Goal: Communication & Community: Answer question/provide support

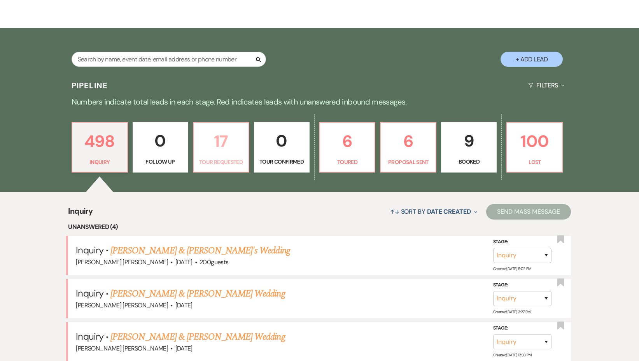
click at [219, 147] on p "17" at bounding box center [220, 141] width 45 height 26
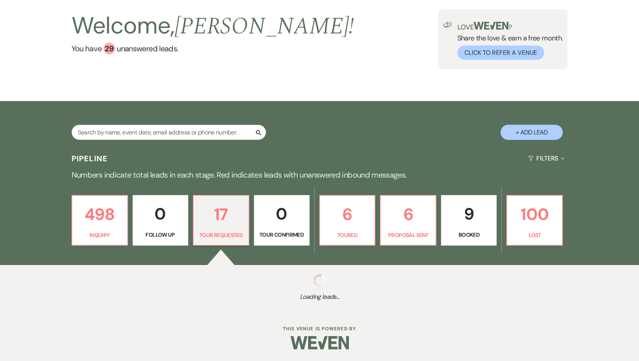
scroll to position [116, 0]
select select "2"
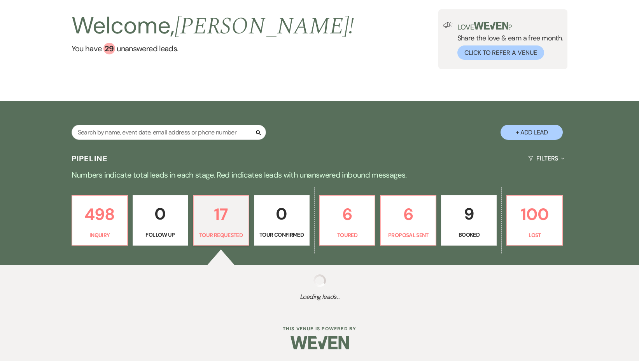
select select "2"
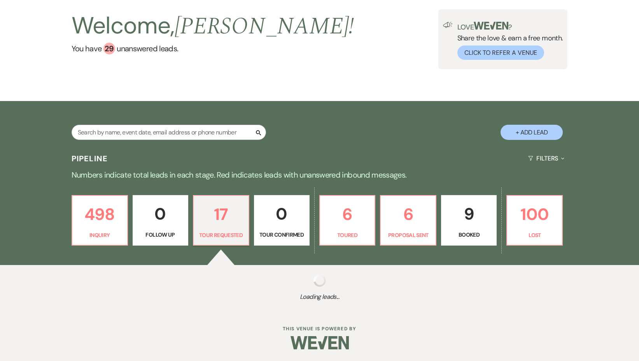
select select "2"
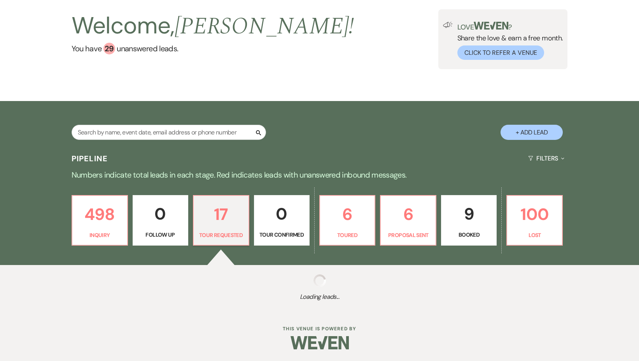
select select "2"
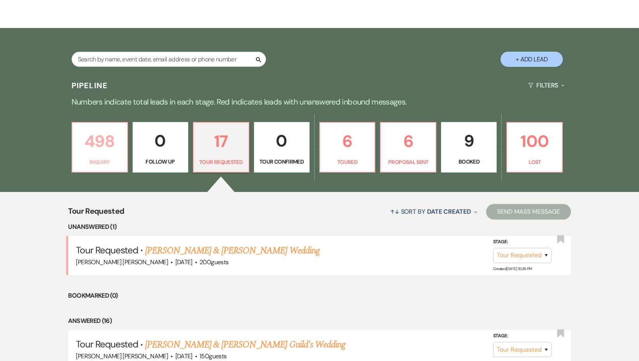
click at [94, 148] on p "498" at bounding box center [99, 141] width 45 height 26
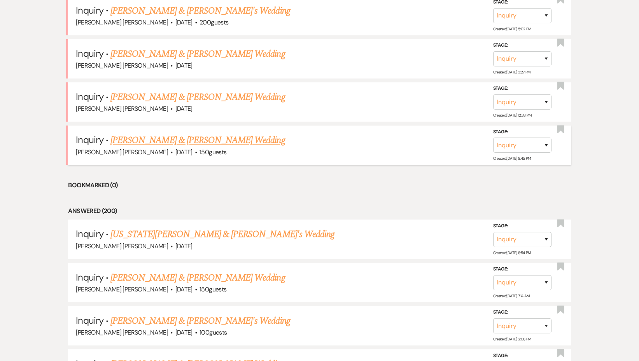
scroll to position [360, 0]
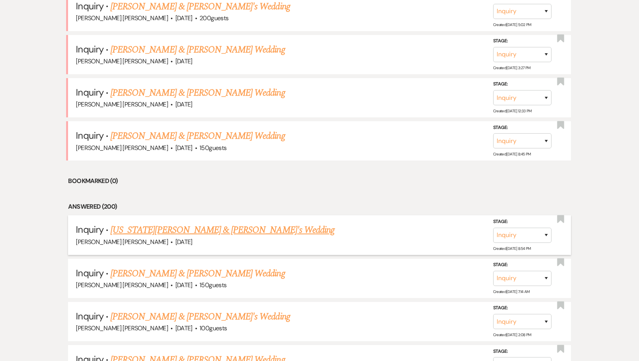
click at [159, 230] on link "[US_STATE][PERSON_NAME] & [PERSON_NAME]'s Wedding" at bounding box center [222, 230] width 224 height 14
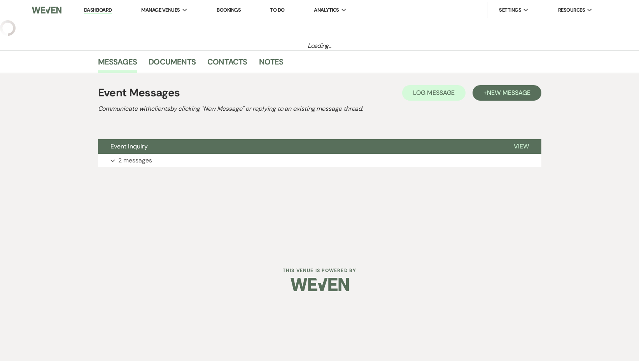
select select "5"
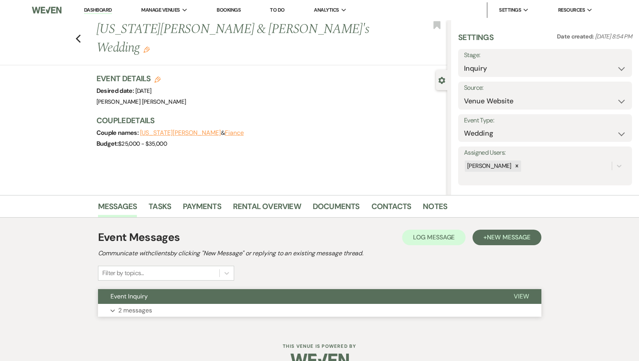
click at [133, 309] on p "2 messages" at bounding box center [135, 311] width 34 height 10
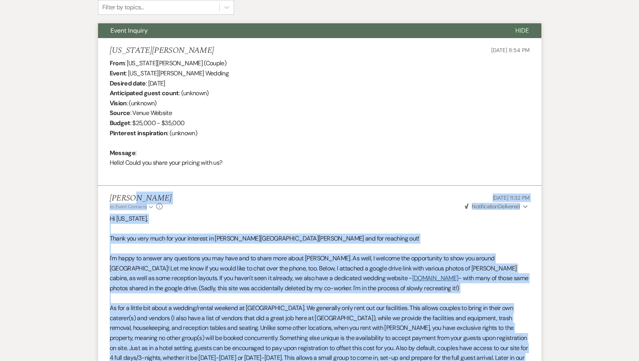
scroll to position [192, 0]
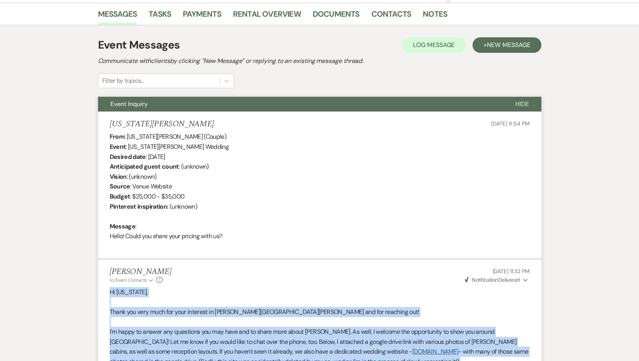
drag, startPoint x: 155, startPoint y: 261, endPoint x: 107, endPoint y: 293, distance: 58.3
copy div "Lo Ipsumdol, Sitam con adip elit sed doei temporin ut Labo Etdol mag ali enimad…"
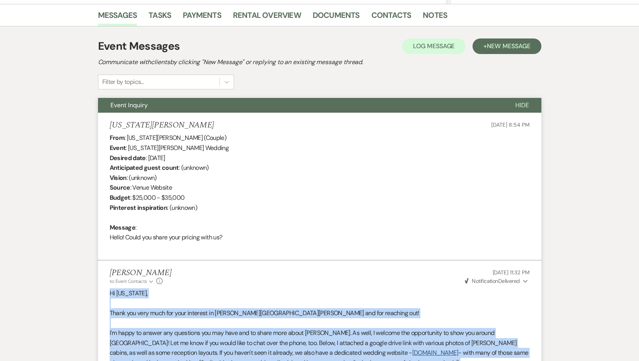
scroll to position [0, 0]
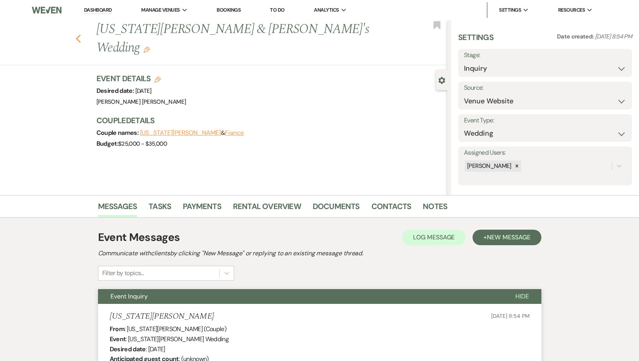
click at [80, 35] on use "button" at bounding box center [77, 39] width 5 height 9
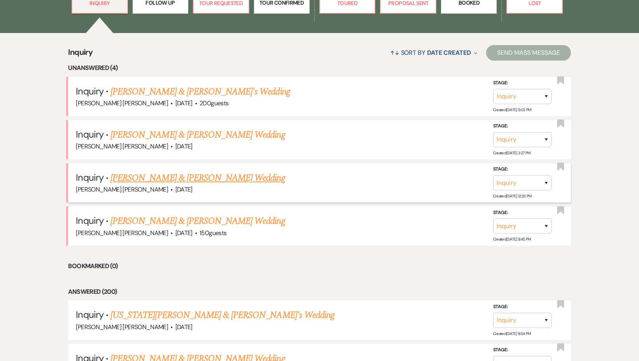
scroll to position [273, 0]
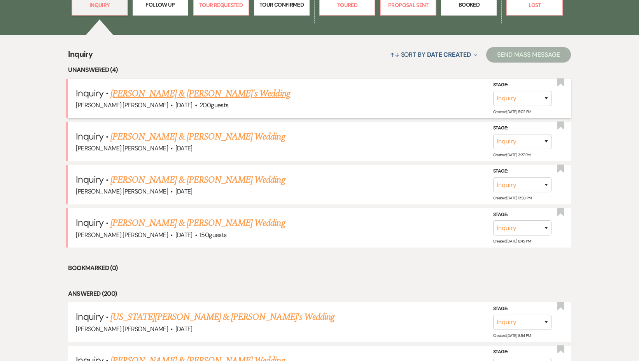
click at [156, 84] on li "Inquiry · [PERSON_NAME] & [PERSON_NAME]'s Wedding [PERSON_NAME] [PERSON_NAME] ·…" at bounding box center [319, 98] width 502 height 39
click at [156, 91] on link "[PERSON_NAME] & [PERSON_NAME]'s Wedding" at bounding box center [200, 94] width 180 height 14
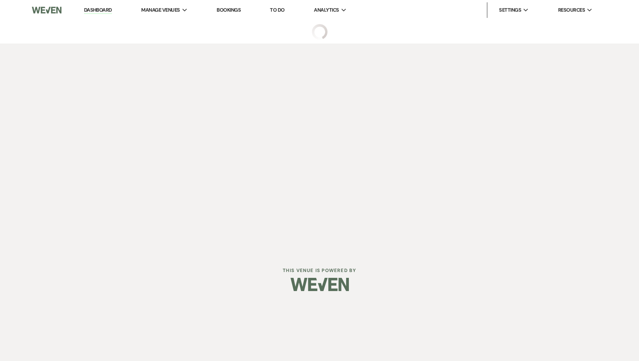
select select "1"
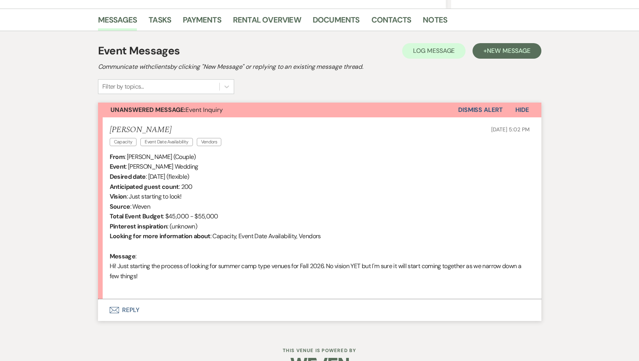
scroll to position [208, 0]
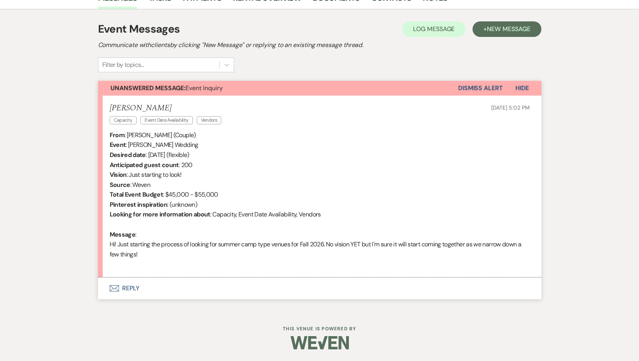
click at [127, 288] on button "Envelope Reply" at bounding box center [319, 289] width 443 height 22
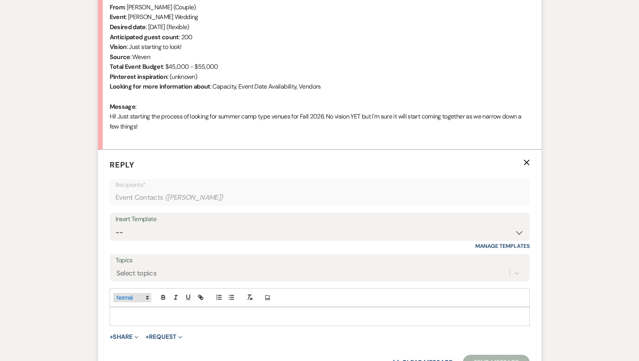
scroll to position [357, 0]
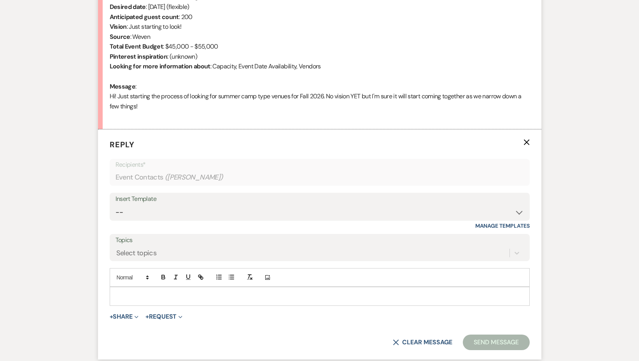
click at [126, 289] on div at bounding box center [319, 296] width 419 height 18
paste div
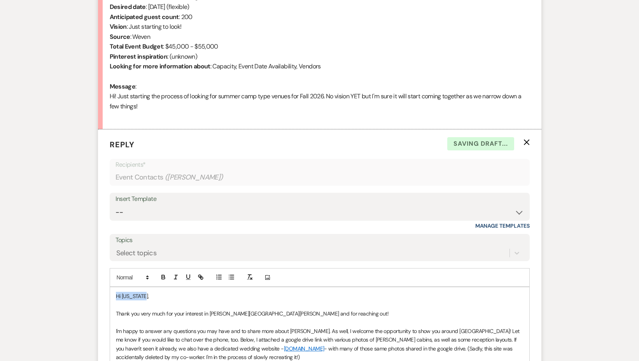
drag, startPoint x: 146, startPoint y: 295, endPoint x: 102, endPoint y: 295, distance: 43.9
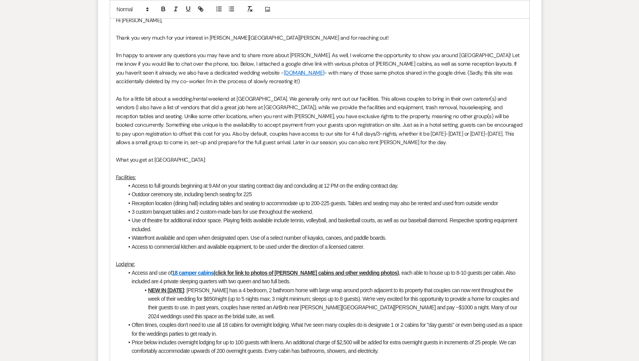
scroll to position [1044, 0]
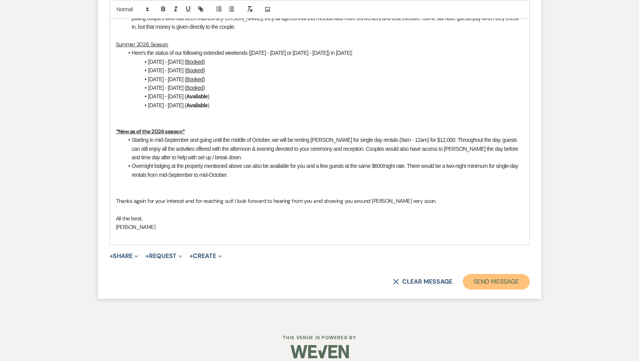
click at [482, 274] on button "Send Message" at bounding box center [496, 282] width 66 height 16
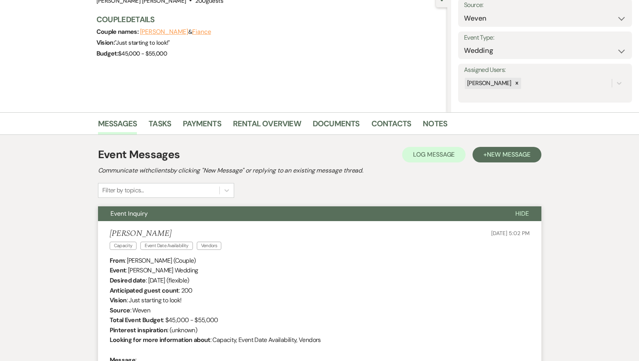
scroll to position [0, 0]
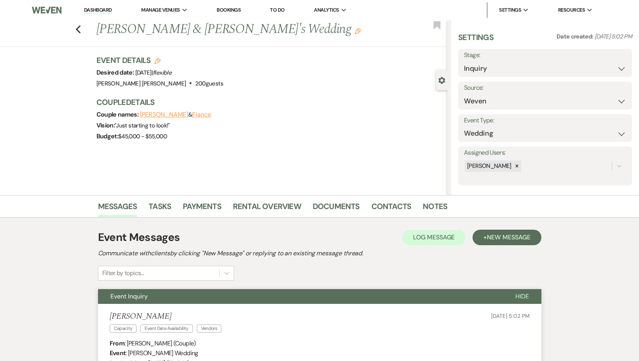
click at [74, 30] on div "Previous [PERSON_NAME] & [PERSON_NAME]'s Wedding Edit Bookmark" at bounding box center [221, 33] width 451 height 27
click at [78, 29] on icon "Previous" at bounding box center [78, 29] width 6 height 9
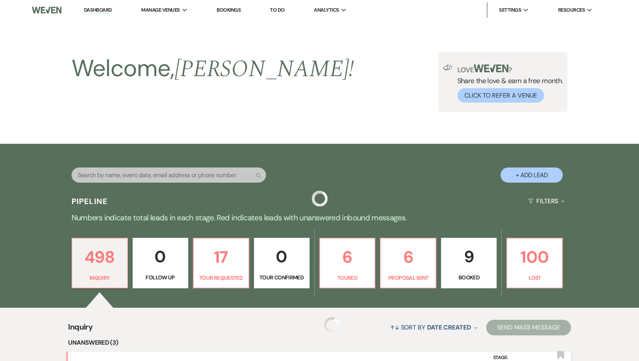
scroll to position [273, 0]
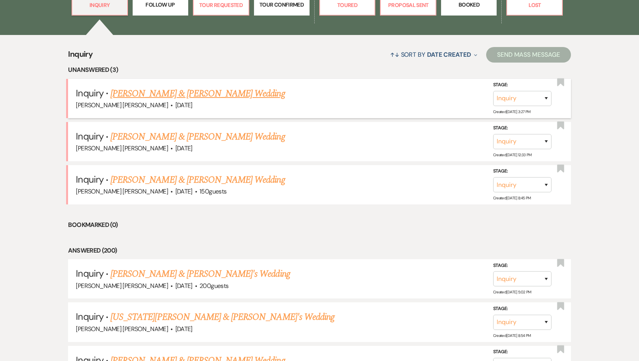
click at [144, 94] on link "[PERSON_NAME] & [PERSON_NAME] Wedding" at bounding box center [197, 94] width 174 height 14
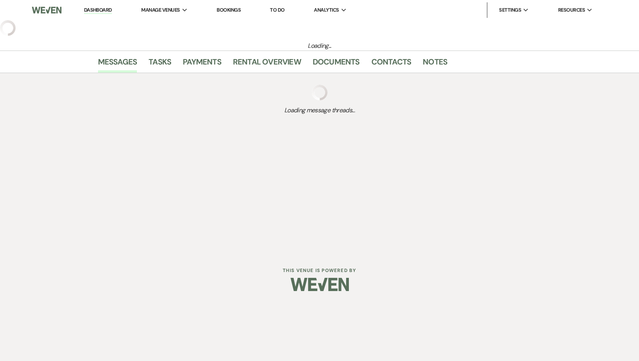
select select "5"
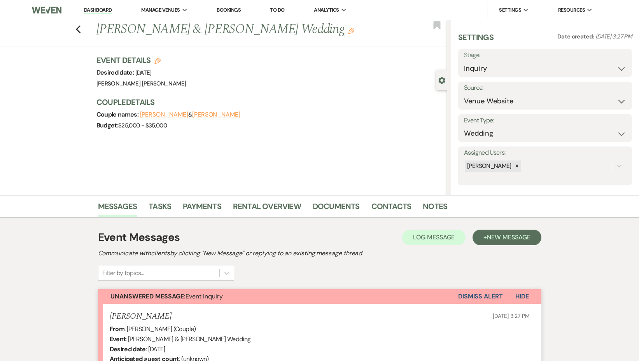
scroll to position [174, 0]
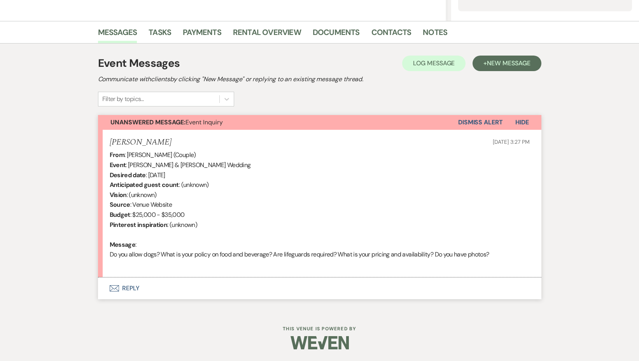
click at [122, 292] on button "Envelope Reply" at bounding box center [319, 289] width 443 height 22
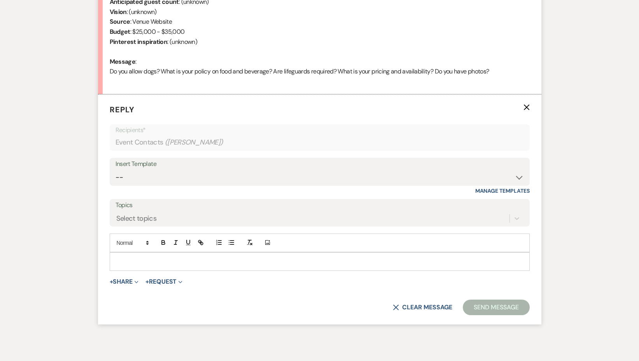
scroll to position [386, 0]
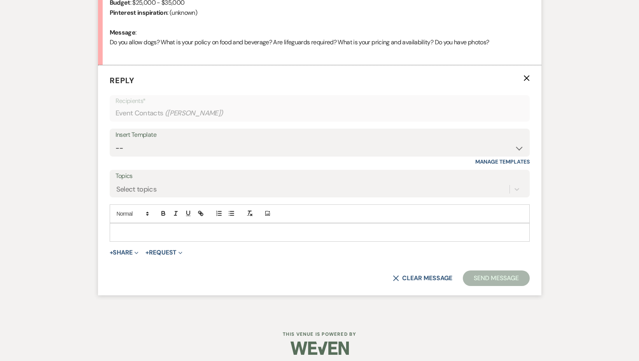
click at [149, 231] on p at bounding box center [319, 232] width 407 height 9
paste div
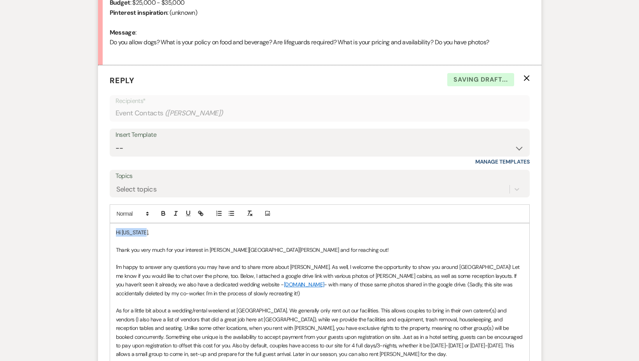
drag, startPoint x: 150, startPoint y: 231, endPoint x: 103, endPoint y: 233, distance: 47.1
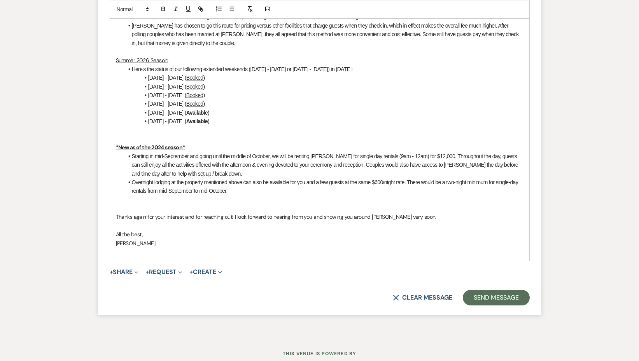
scroll to position [1010, 0]
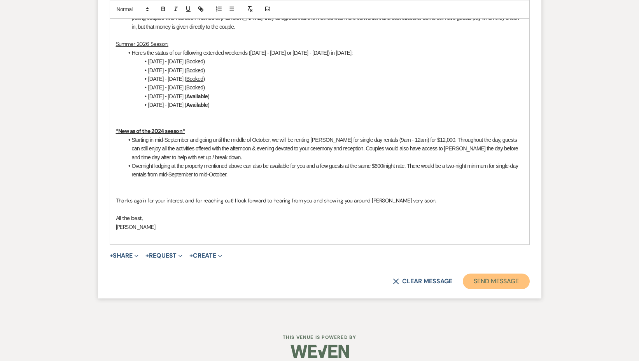
click at [507, 274] on button "Send Message" at bounding box center [496, 282] width 66 height 16
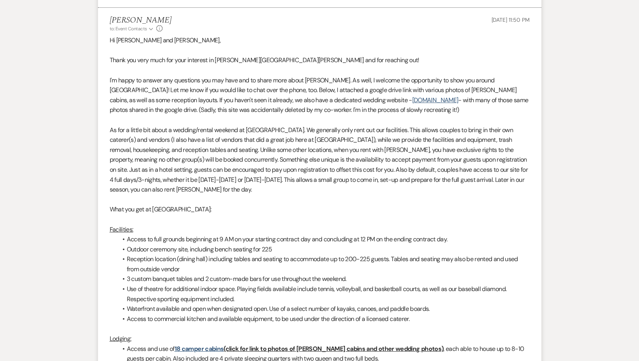
scroll to position [0, 0]
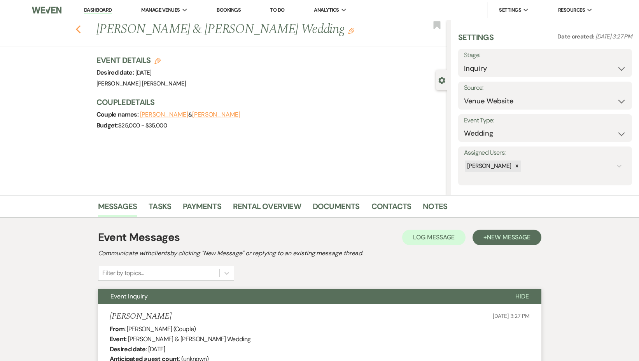
click at [77, 25] on icon "Previous" at bounding box center [78, 29] width 6 height 9
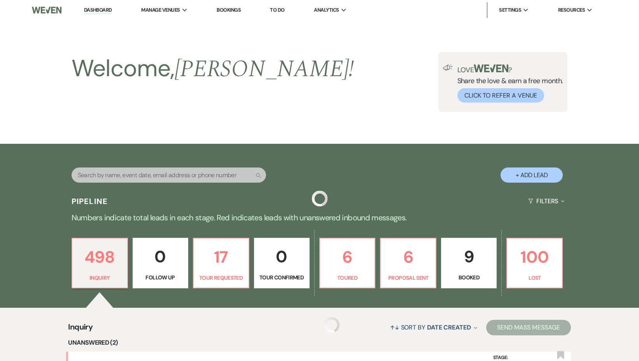
scroll to position [273, 0]
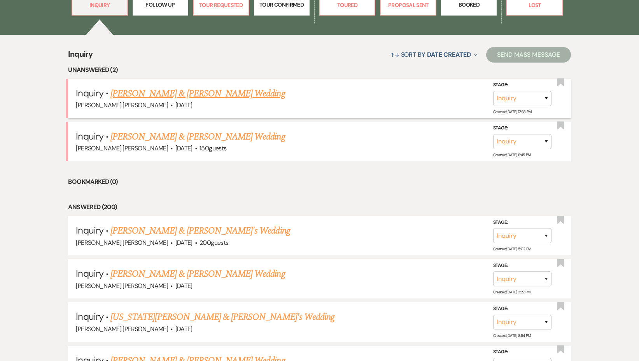
click at [128, 94] on link "[PERSON_NAME] & [PERSON_NAME] Wedding" at bounding box center [197, 94] width 174 height 14
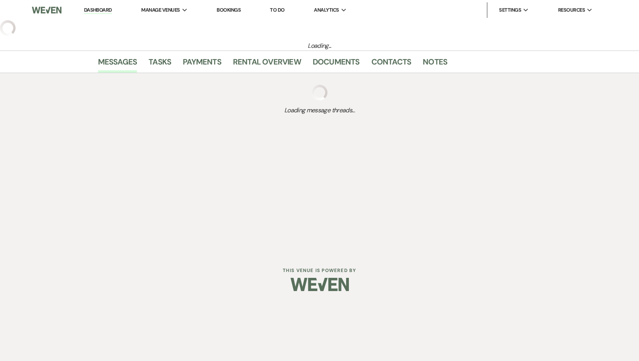
select select "5"
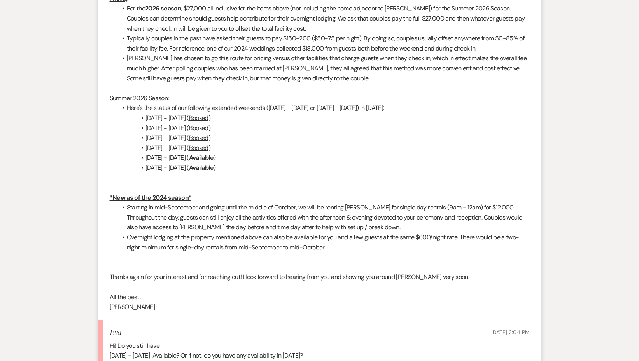
scroll to position [995, 0]
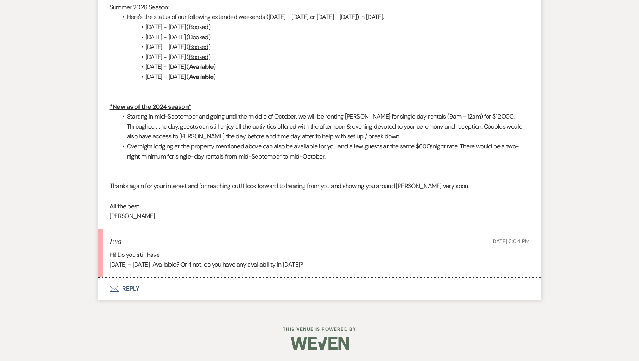
click at [132, 292] on button "Envelope Reply" at bounding box center [319, 289] width 443 height 22
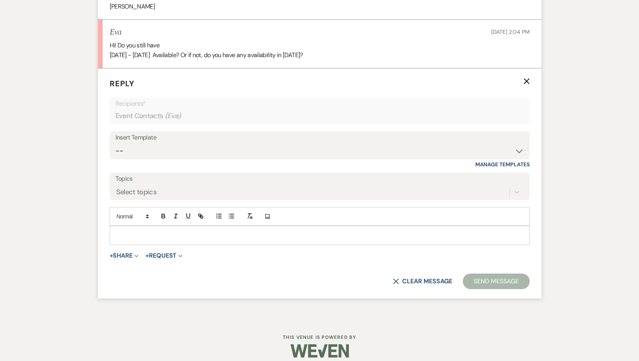
scroll to position [1207, 0]
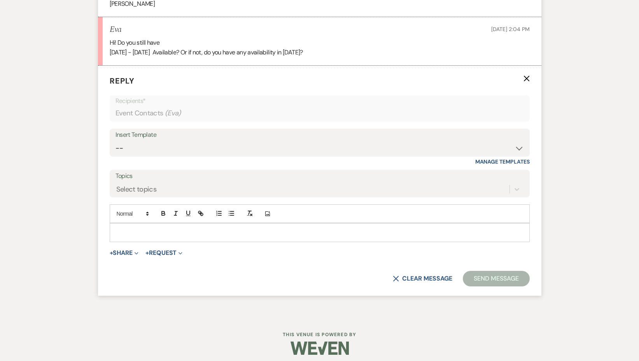
click at [140, 236] on div at bounding box center [319, 233] width 419 height 18
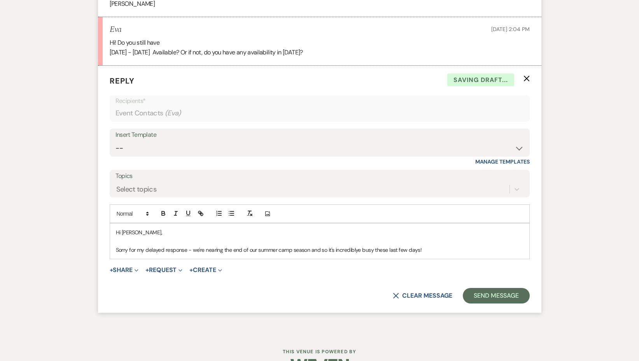
click at [340, 250] on p "Sorry for my delayed response - we're nearing the end of our summer camp season…" at bounding box center [319, 250] width 407 height 9
click at [427, 247] on p "Sorry for my delayed response - we're nearing the end of our summer camp season…" at bounding box center [319, 250] width 407 height 9
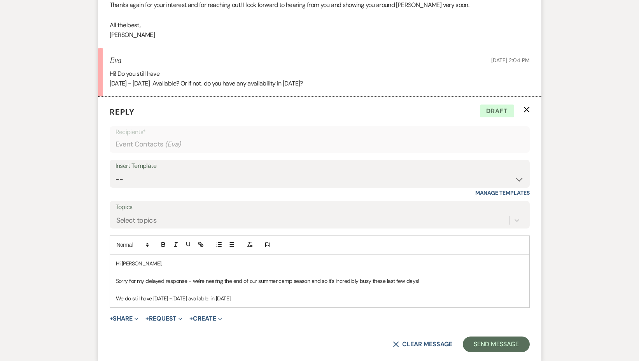
scroll to position [1189, 0]
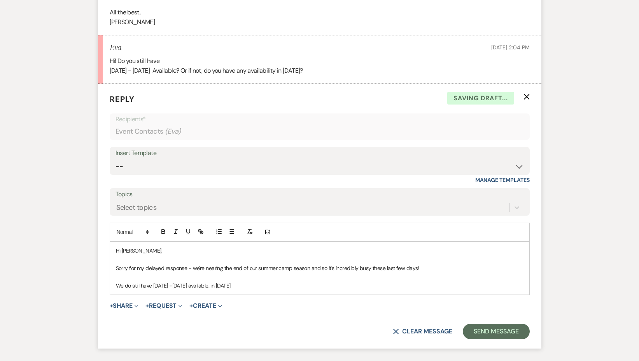
click at [219, 289] on p "We do still have [DATE] -[DATE] available. in [DATE]" at bounding box center [319, 286] width 407 height 9
click at [244, 284] on p "We do still have [DATE] -[DATE] available in [DATE]" at bounding box center [319, 286] width 407 height 9
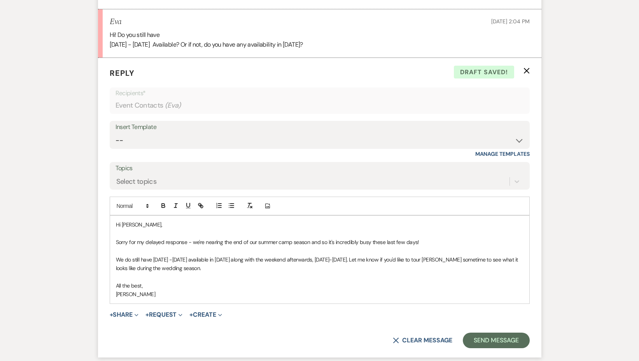
scroll to position [1217, 0]
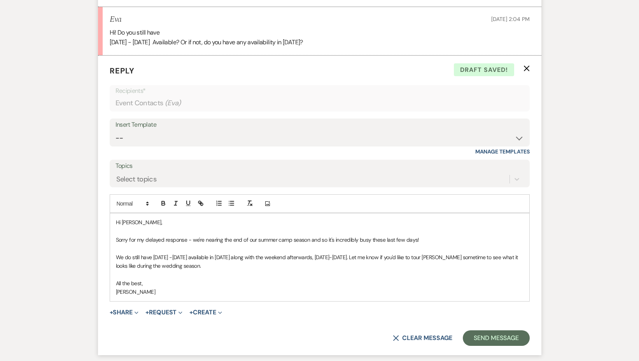
click at [194, 279] on p "All the best," at bounding box center [319, 283] width 407 height 9
click at [483, 336] on button "Send Message" at bounding box center [496, 338] width 66 height 16
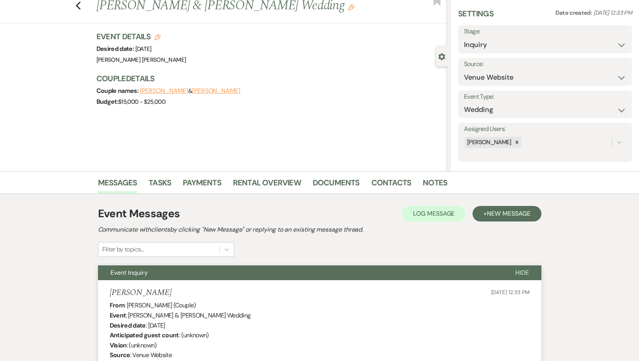
scroll to position [0, 0]
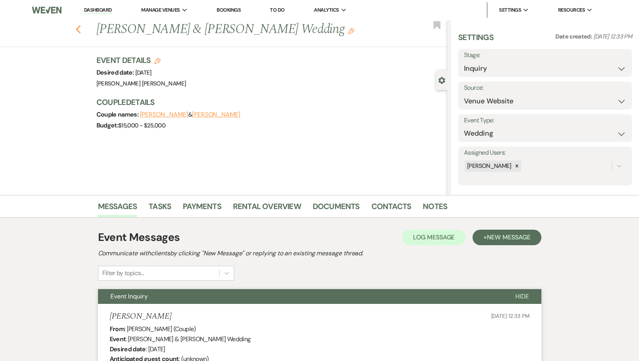
click at [79, 28] on icon "Previous" at bounding box center [78, 29] width 6 height 9
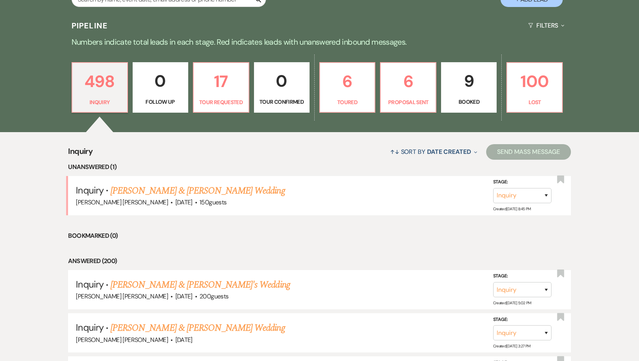
scroll to position [199, 0]
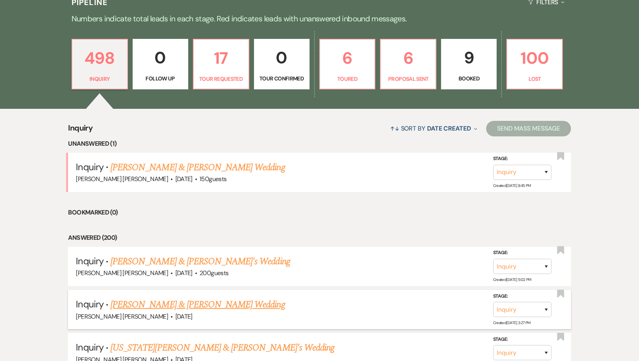
click at [142, 309] on link "[PERSON_NAME] & [PERSON_NAME] Wedding" at bounding box center [197, 305] width 174 height 14
select select "5"
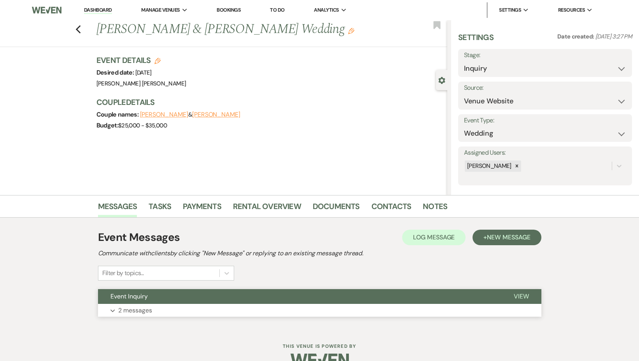
click at [142, 310] on p "2 messages" at bounding box center [135, 311] width 34 height 10
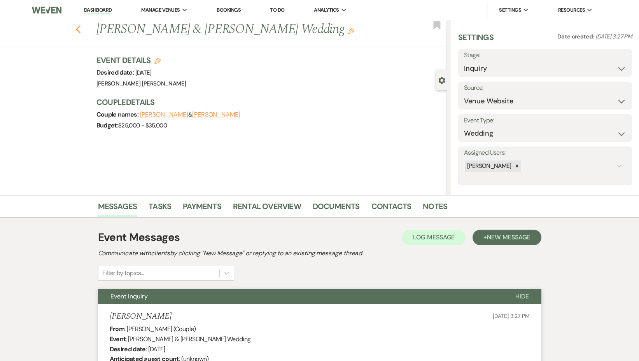
click at [79, 30] on icon "Previous" at bounding box center [78, 29] width 6 height 9
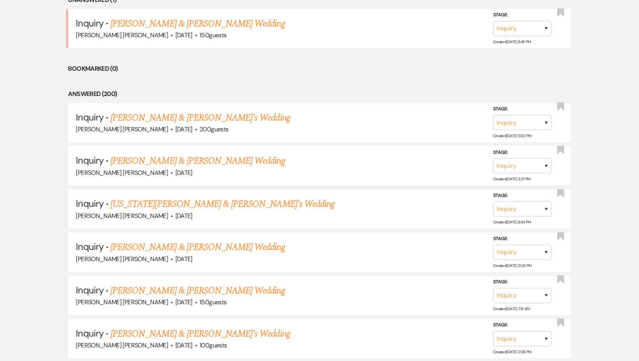
scroll to position [344, 0]
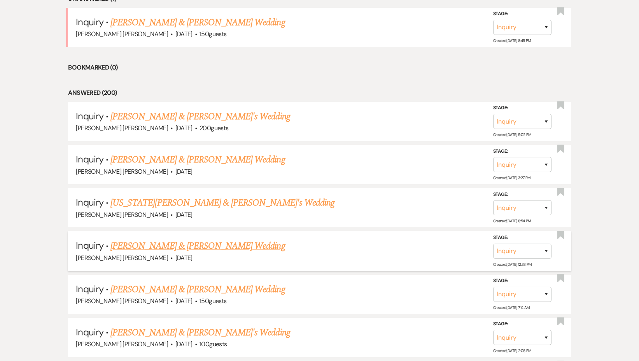
click at [157, 240] on link "[PERSON_NAME] & [PERSON_NAME] Wedding" at bounding box center [197, 246] width 174 height 14
select select "5"
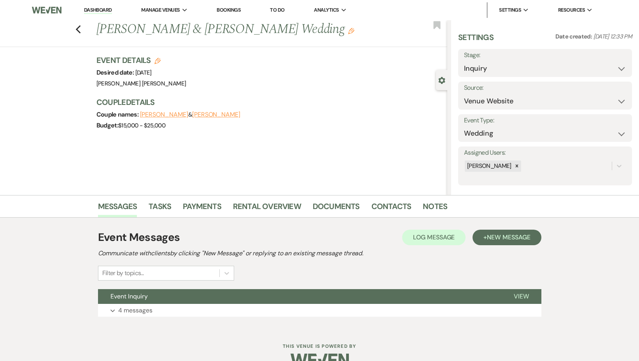
scroll to position [17, 0]
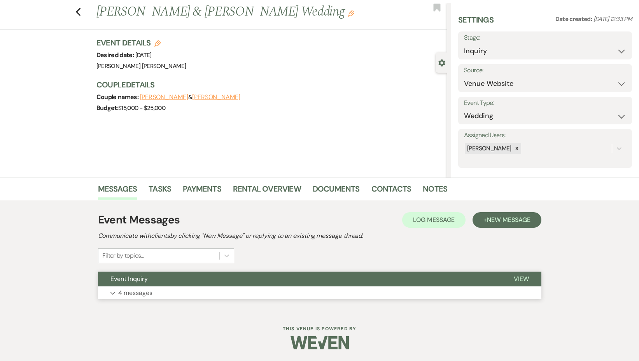
click at [130, 287] on button "Expand 4 messages" at bounding box center [319, 293] width 443 height 13
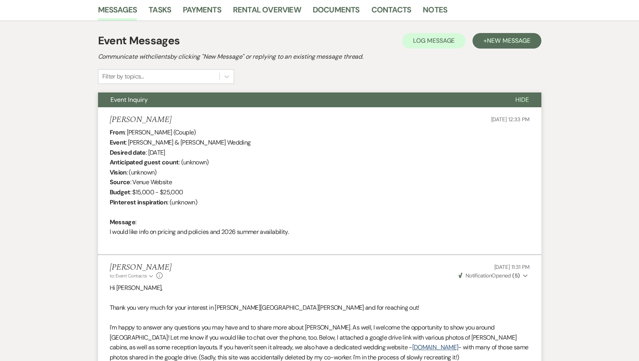
scroll to position [0, 0]
